Goal: Communication & Community: Answer question/provide support

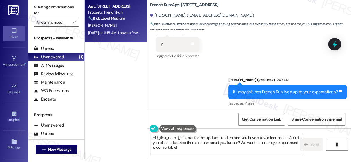
scroll to position [1285, 0]
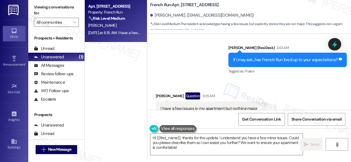
click at [238, 106] on div "I have a few issues in my apartment but nothing major" at bounding box center [209, 109] width 97 height 6
copy div "I have a few issues in my apartment but nothing major Tags and notes"
click at [223, 141] on textarea "Hi {{first_name}}, thanks for the update. I understand you have a few minor iss…" at bounding box center [226, 144] width 152 height 21
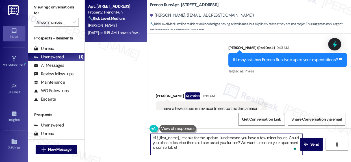
click at [226, 142] on textarea "Hi {{first_name}}, thanks for the update. I understand you have a few minor iss…" at bounding box center [226, 144] width 152 height 21
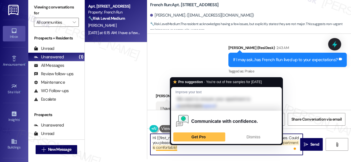
click at [198, 154] on textarea "Hi {{first_name}}, thanks for the update. I understand you have a few minor iss…" at bounding box center [226, 144] width 152 height 21
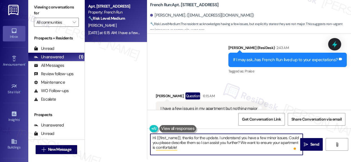
click at [215, 106] on div "I have a few issues in my apartment but nothing major" at bounding box center [209, 109] width 97 height 6
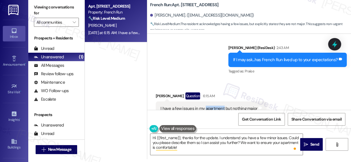
click at [215, 106] on div "I have a few issues in my apartment but nothing major" at bounding box center [209, 109] width 97 height 6
click at [216, 106] on div "I have a few issues in my apartment but nothing major" at bounding box center [209, 109] width 97 height 6
copy div "I have a few issues in my apartment but nothing major Tags and notes"
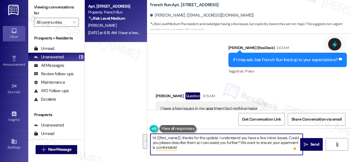
drag, startPoint x: 182, startPoint y: 138, endPoint x: 195, endPoint y: 149, distance: 16.4
click at [196, 151] on textarea "Hi {{first_name}}, thanks for the update. I understand you have a few minor iss…" at bounding box center [226, 144] width 152 height 21
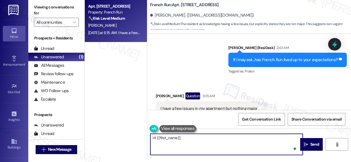
paste textarea "Thanks for letting us know! To make sure the maintenance team can assist you ef…"
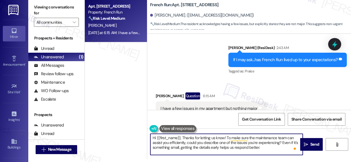
click at [262, 149] on textarea "Hi {{first_name}}, Thanks for letting us know! To make sure the maintenance tea…" at bounding box center [226, 144] width 152 height 21
type textarea "Hi {{first_name}}, Thanks for letting us know! To make sure the maintenance tea…"
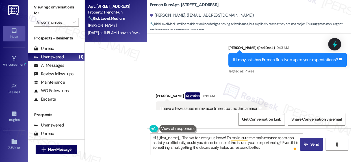
click at [311, 144] on span "Send" at bounding box center [314, 145] width 9 height 6
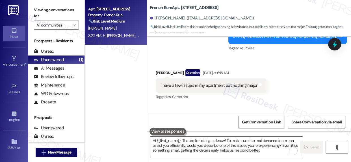
scroll to position [1336, 0]
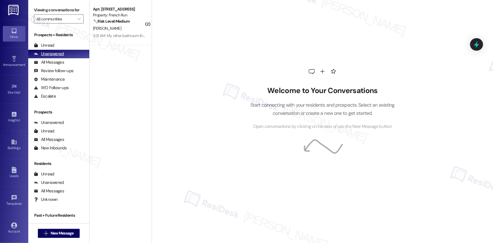
click at [55, 51] on div "Unanswered" at bounding box center [49, 54] width 30 height 6
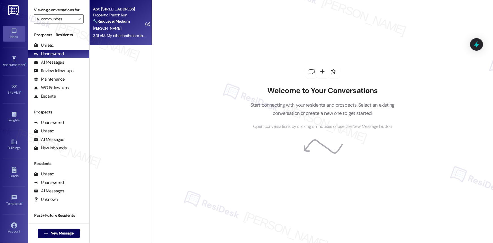
click at [108, 12] on div "Property: French Run" at bounding box center [119, 15] width 52 height 6
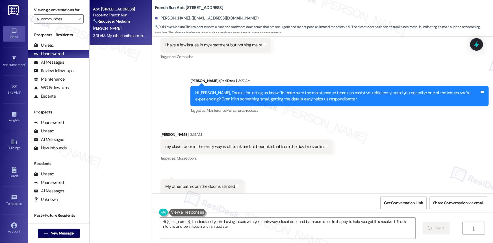
scroll to position [1267, 0]
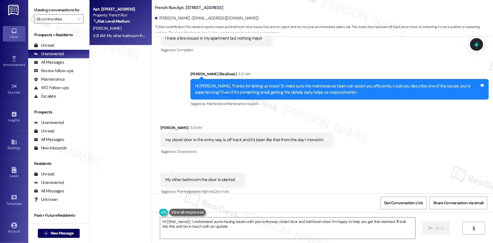
click at [253, 137] on div "my closet door in the entry way is off track and it's been like that from the d…" at bounding box center [244, 140] width 158 height 6
copy div "my closet door in the entry way is off track and it's been like that from the d…"
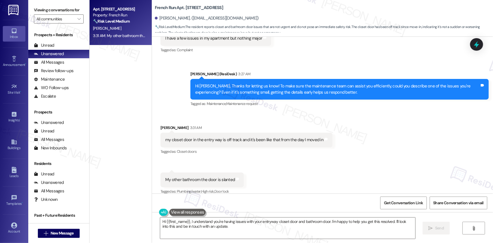
click at [192, 149] on span "Closet doors" at bounding box center [187, 151] width 20 height 5
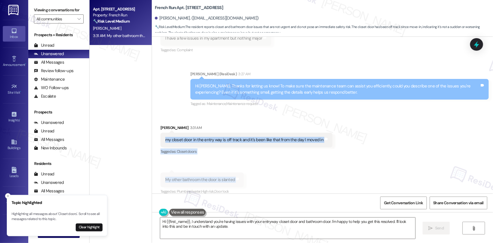
drag, startPoint x: 161, startPoint y: 132, endPoint x: 240, endPoint y: 176, distance: 90.8
click at [240, 176] on div "Received via SMS [PERSON_NAME] 3:31 AM my closet door in the entry way is off t…" at bounding box center [322, 156] width 341 height 88
copy div "my closet door in the entry way is off track and it's been like that from the d…"
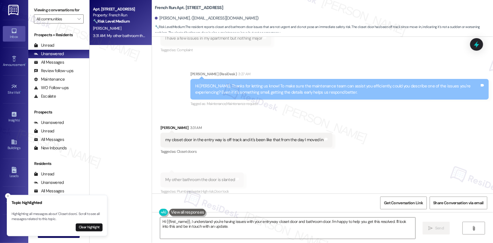
click at [161, 125] on div "[PERSON_NAME] 3:31 AM" at bounding box center [247, 129] width 172 height 8
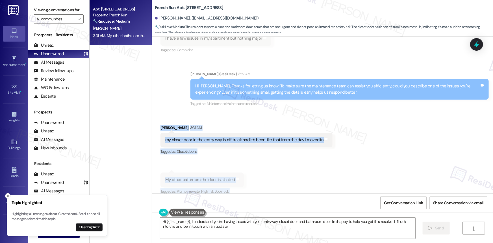
drag, startPoint x: 158, startPoint y: 119, endPoint x: 235, endPoint y: 183, distance: 99.5
click at [235, 183] on div "Received via SMS [PERSON_NAME] 3:31 AM my closet door in the entry way is off t…" at bounding box center [322, 156] width 341 height 88
copy div "[PERSON_NAME] 3:31 AM my closet door in the entry way is off track and it's bee…"
click at [232, 229] on textarea "Hi {{first_name}}, I understand you're having issues with your entryway closet …" at bounding box center [287, 227] width 255 height 21
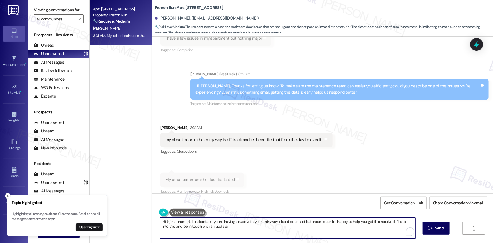
click at [233, 229] on textarea "Hi {{first_name}}, I understand you're having issues with your entryway closet …" at bounding box center [287, 227] width 255 height 21
paste textarea "[PERSON_NAME], thanks for reaching out! I'm sorry to hear about the closet and …"
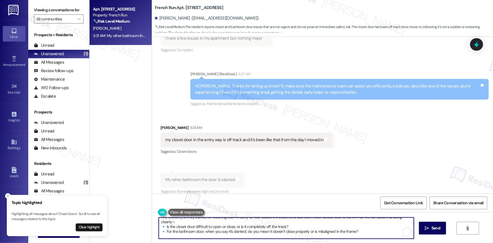
scroll to position [5, 0]
type textarea "Hi [PERSON_NAME], thanks for reaching out! I'm sorry to hear about the closet a…"
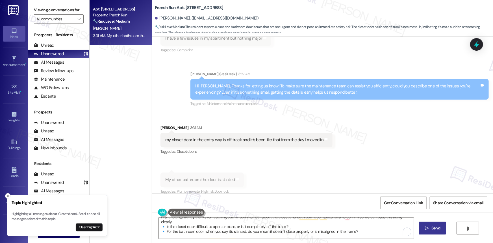
drag, startPoint x: 428, startPoint y: 227, endPoint x: 424, endPoint y: 227, distance: 4.5
click at [424, 227] on span " Send" at bounding box center [433, 228] width 18 height 6
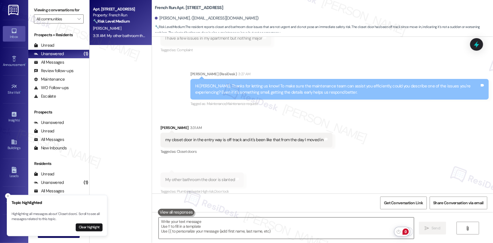
scroll to position [1267, 0]
drag, startPoint x: 62, startPoint y: 52, endPoint x: 84, endPoint y: 51, distance: 22.7
click at [62, 52] on div "Unanswered" at bounding box center [49, 54] width 30 height 6
click at [101, 34] on div "5:27 AM: Hi [PERSON_NAME], thanks for reaching out! I'm sorry to hear about the…" at bounding box center [449, 35] width 713 height 5
